Goal: Entertainment & Leisure: Browse casually

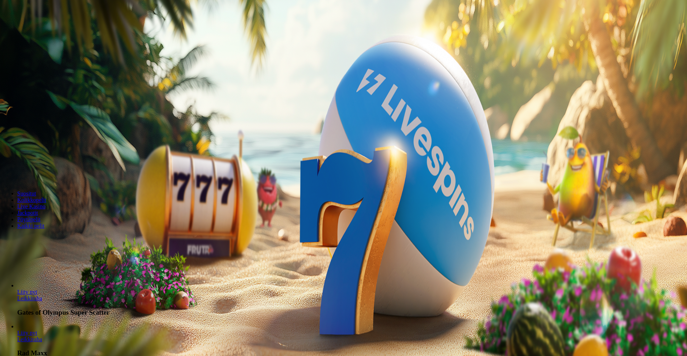
click at [41, 29] on span "Kirjaudu" at bounding box center [50, 25] width 18 height 5
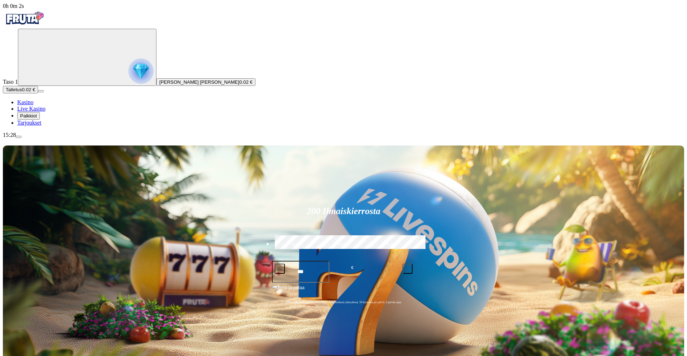
click at [37, 118] on span "Palkkiot" at bounding box center [28, 115] width 17 height 5
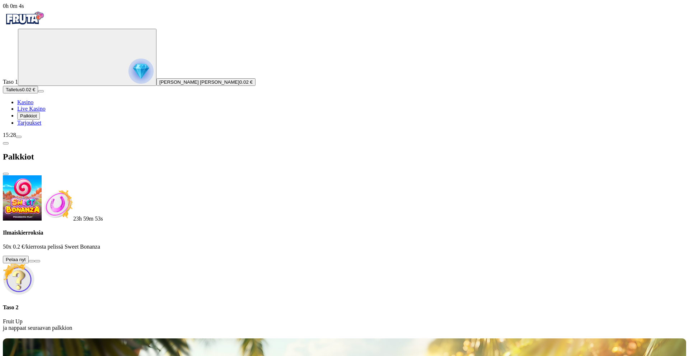
click at [34, 260] on button at bounding box center [32, 261] width 6 height 2
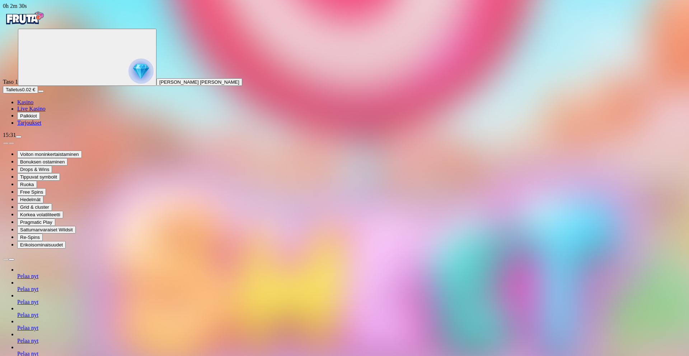
click at [33, 105] on span "Kasino" at bounding box center [25, 102] width 16 height 6
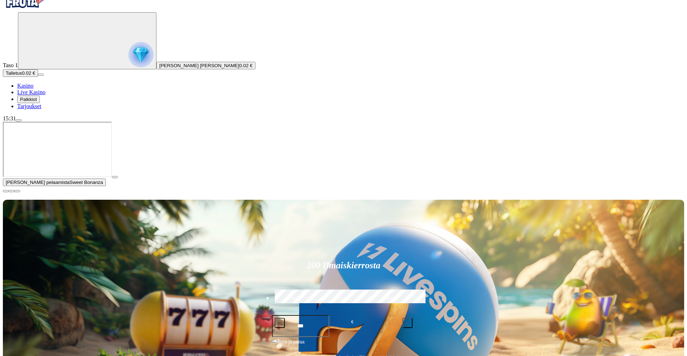
scroll to position [72, 0]
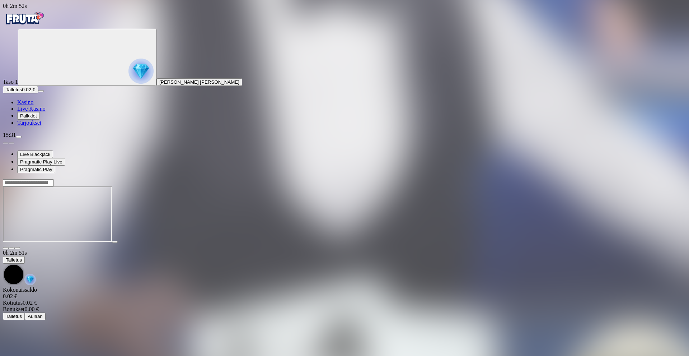
click at [45, 24] on img "Primary" at bounding box center [24, 18] width 43 height 18
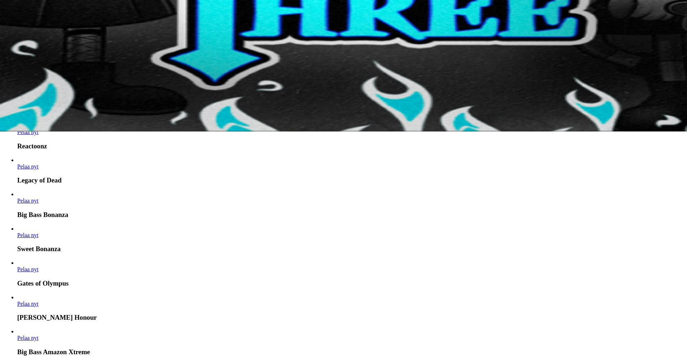
scroll to position [108, 0]
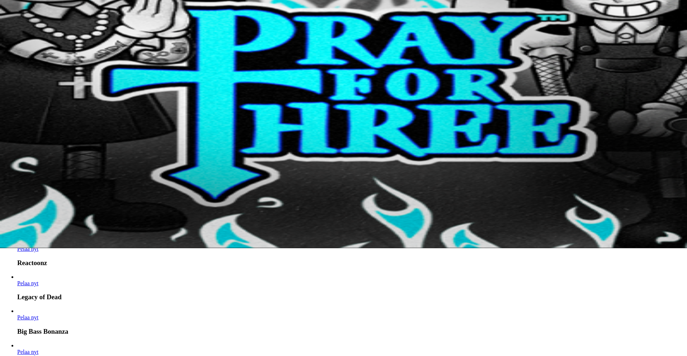
click at [38, 280] on span "Pelaa nyt" at bounding box center [27, 283] width 21 height 6
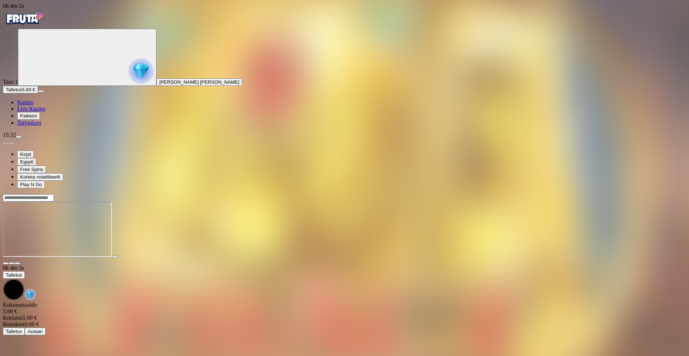
click at [33, 105] on span "Kasino" at bounding box center [25, 102] width 16 height 6
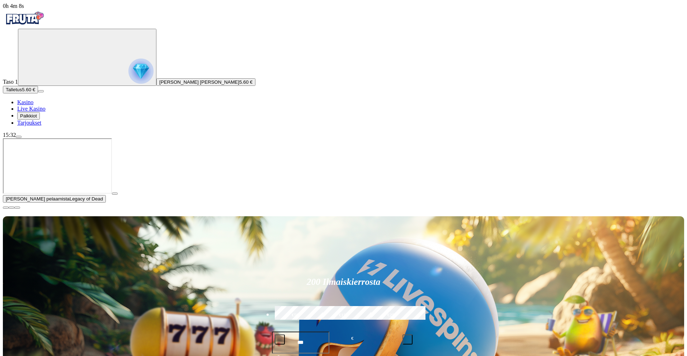
type input "********"
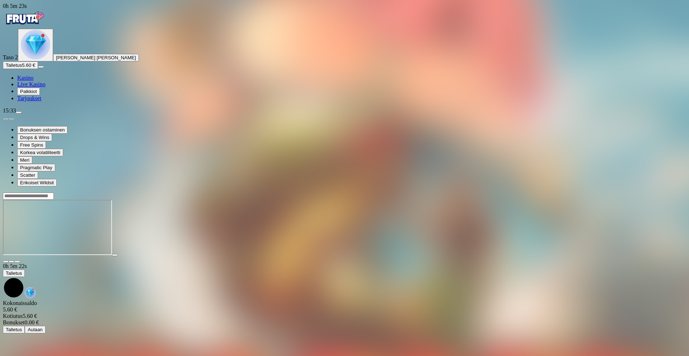
click at [33, 81] on span "Kasino" at bounding box center [25, 78] width 16 height 6
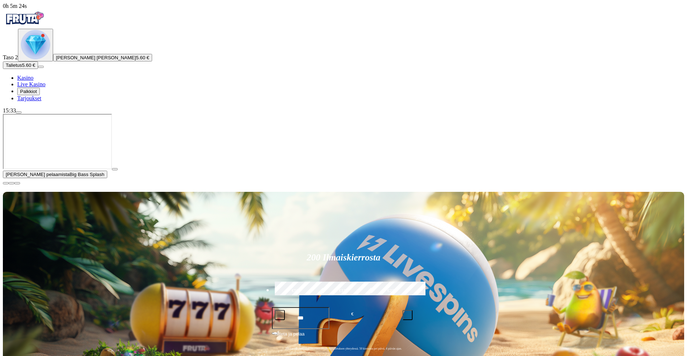
click at [37, 94] on span "Palkkiot" at bounding box center [28, 91] width 17 height 5
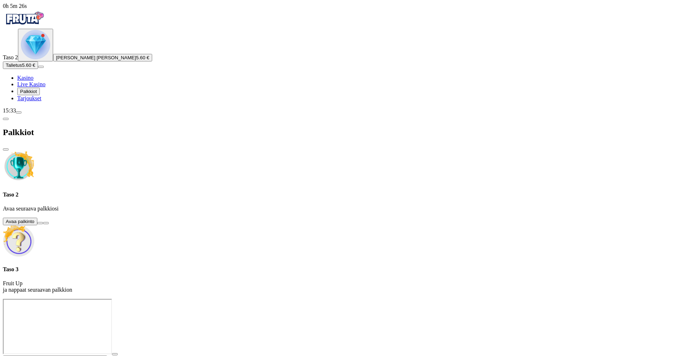
click at [43, 222] on button at bounding box center [40, 223] width 6 height 2
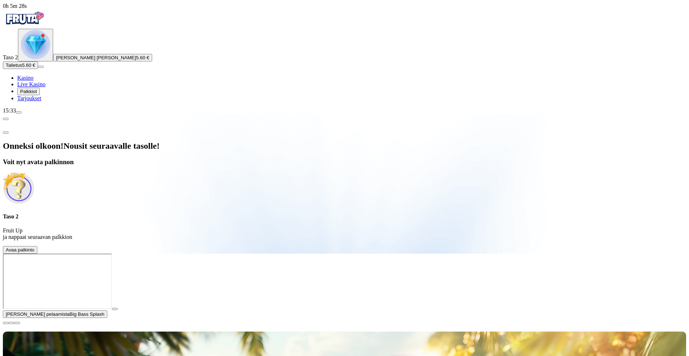
click at [34, 247] on span "Avaa palkinto" at bounding box center [20, 249] width 29 height 5
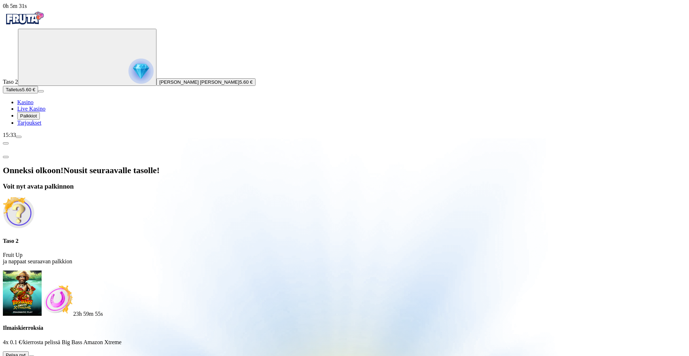
click at [34, 355] on button at bounding box center [32, 356] width 6 height 2
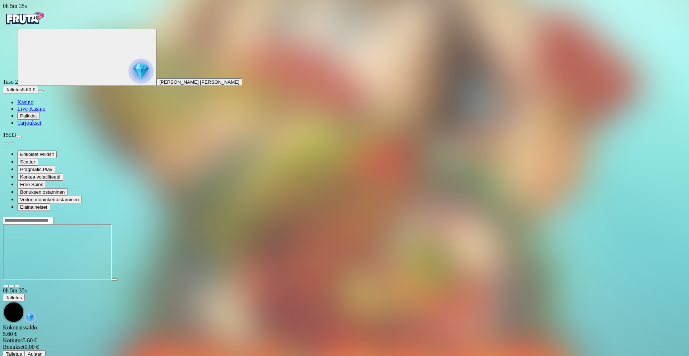
click at [17, 112] on button "Palkkiot" at bounding box center [28, 116] width 23 height 8
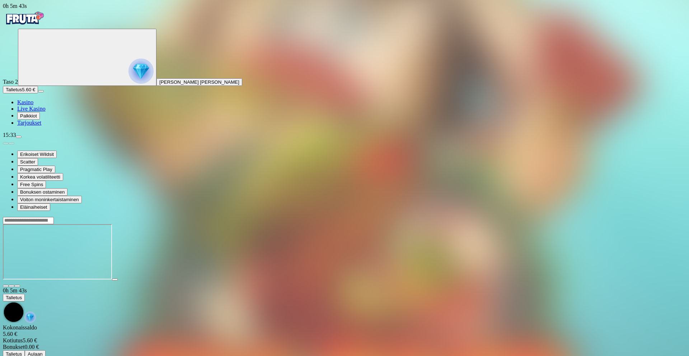
click at [33, 105] on span "Kasino" at bounding box center [25, 102] width 16 height 6
